Goal: Task Accomplishment & Management: Complete application form

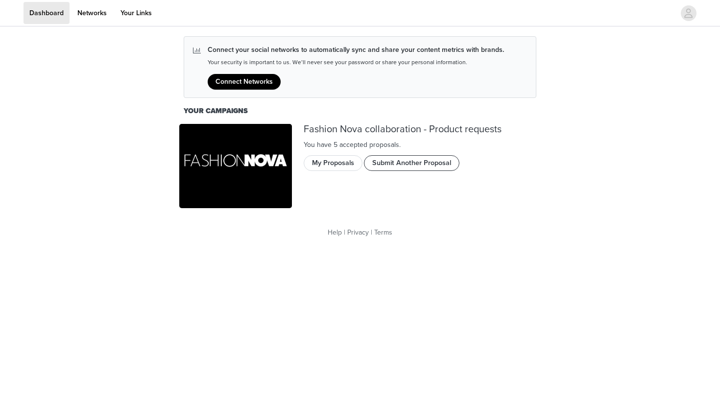
click at [406, 165] on button "Submit Another Proposal" at bounding box center [412, 163] width 96 height 16
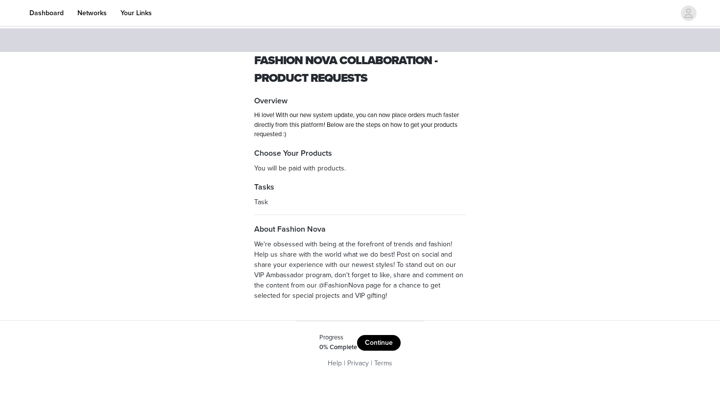
click at [379, 347] on button "Continue" at bounding box center [379, 343] width 44 height 16
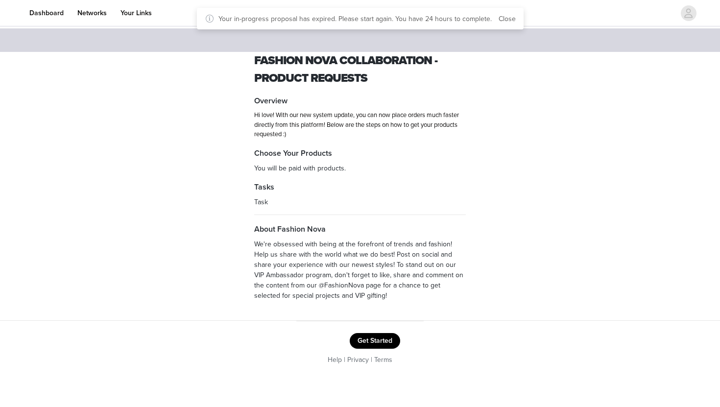
click at [363, 342] on button "Get Started" at bounding box center [375, 341] width 50 height 16
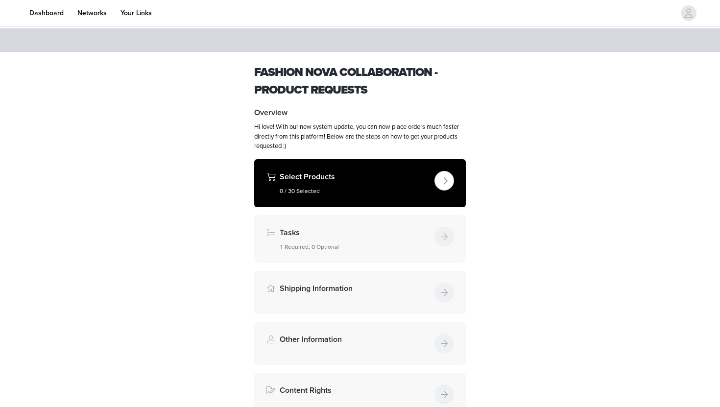
click at [441, 183] on button "button" at bounding box center [445, 181] width 20 height 20
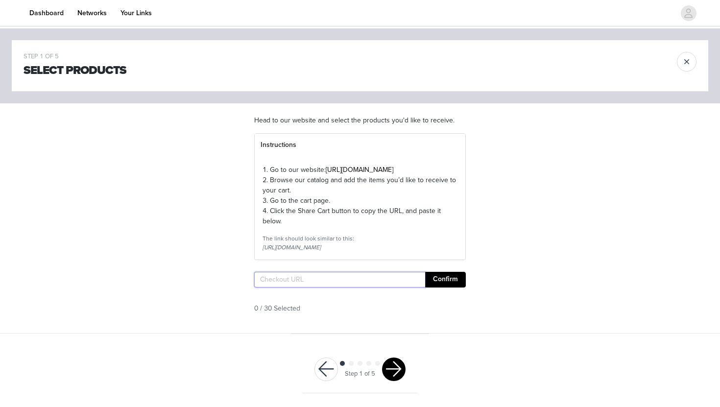
click at [300, 288] on input "text" at bounding box center [339, 280] width 171 height 16
paste input "[URL][DOMAIN_NAME]"
type input "[URL][DOMAIN_NAME]"
click at [445, 288] on button "Confirm" at bounding box center [445, 280] width 41 height 16
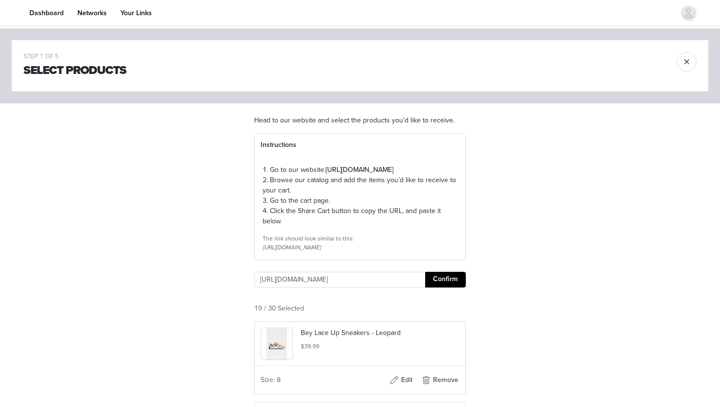
scroll to position [90, 0]
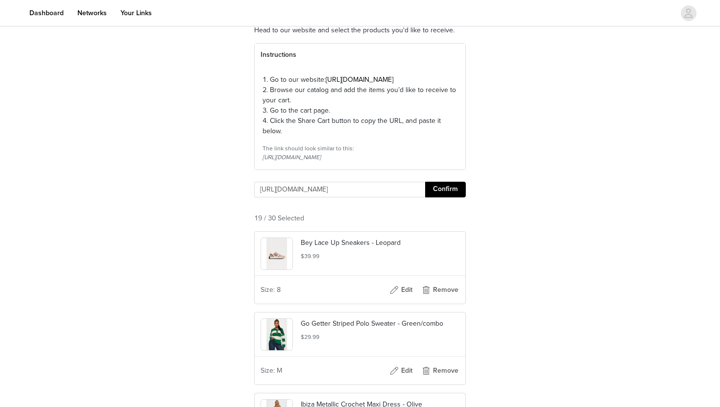
click at [443, 197] on button "Confirm" at bounding box center [445, 190] width 41 height 16
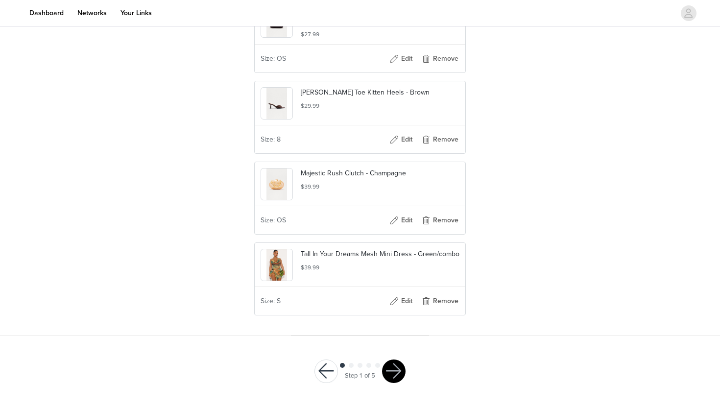
scroll to position [0, 0]
click at [336, 370] on button "button" at bounding box center [327, 372] width 24 height 24
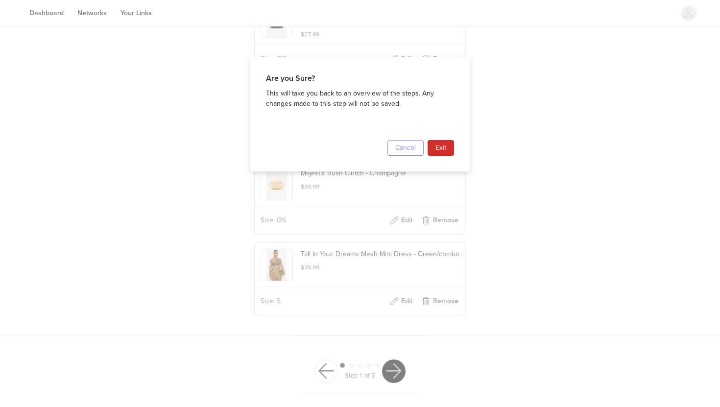
click at [402, 152] on button "Cancel" at bounding box center [406, 148] width 36 height 16
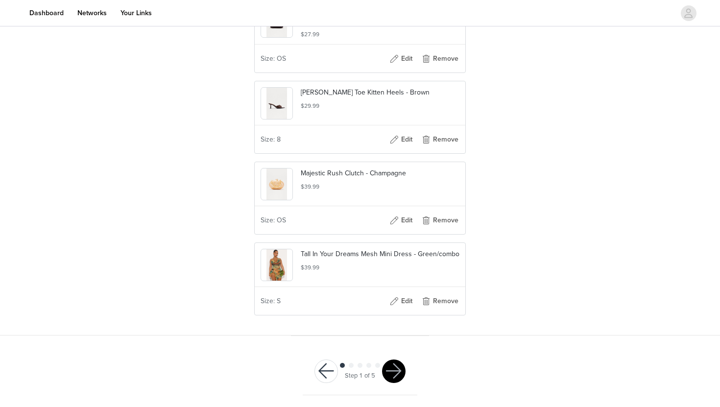
click at [352, 365] on span at bounding box center [351, 365] width 5 height 5
click at [350, 367] on span at bounding box center [351, 365] width 5 height 5
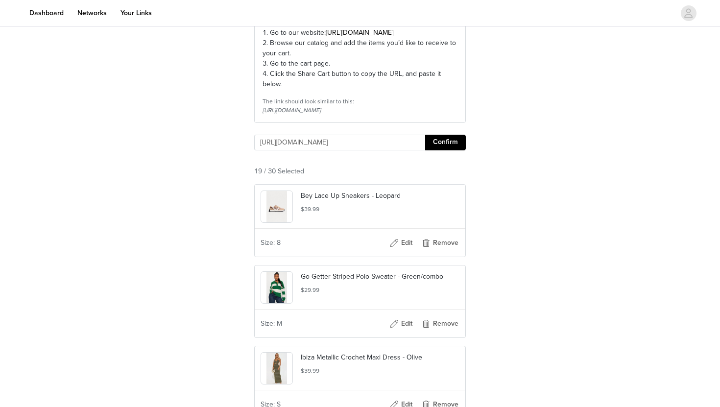
scroll to position [0, 0]
